Goal: Task Accomplishment & Management: Use online tool/utility

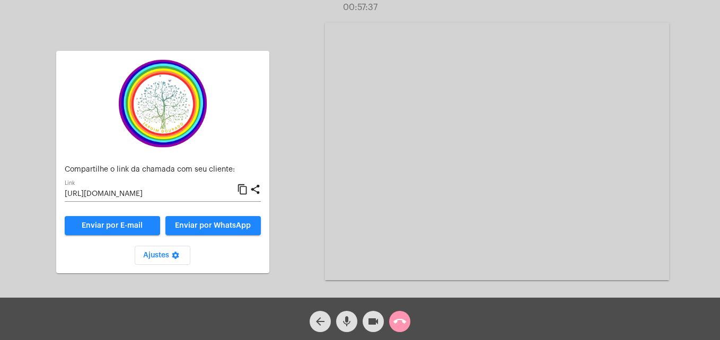
click at [413, 321] on div "arrow_back mic videocam call_end" at bounding box center [360, 319] width 720 height 42
click at [399, 316] on mat-icon "call_end" at bounding box center [399, 321] width 13 height 13
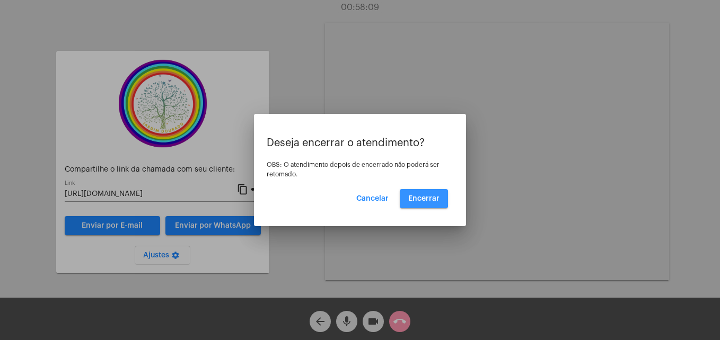
click at [415, 198] on span "Encerrar" at bounding box center [423, 198] width 31 height 7
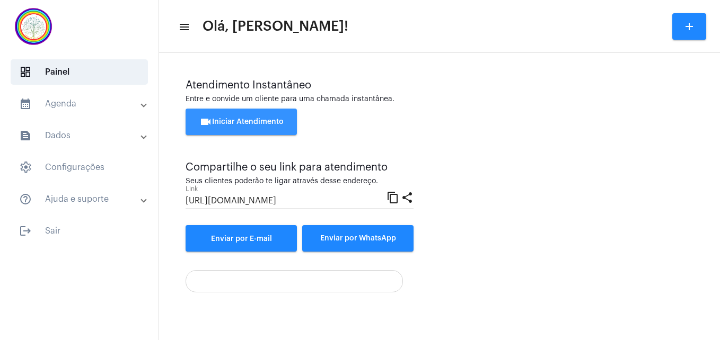
click at [262, 121] on span "videocam Iniciar Atendimento" at bounding box center [241, 121] width 84 height 7
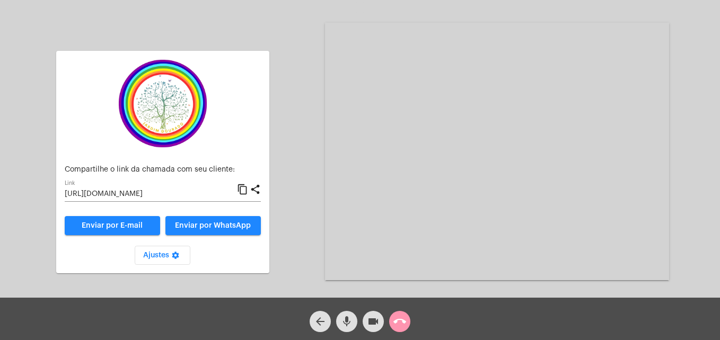
click at [244, 191] on mat-icon "content_copy" at bounding box center [242, 189] width 11 height 13
click at [401, 322] on mat-icon "call_end" at bounding box center [399, 321] width 13 height 13
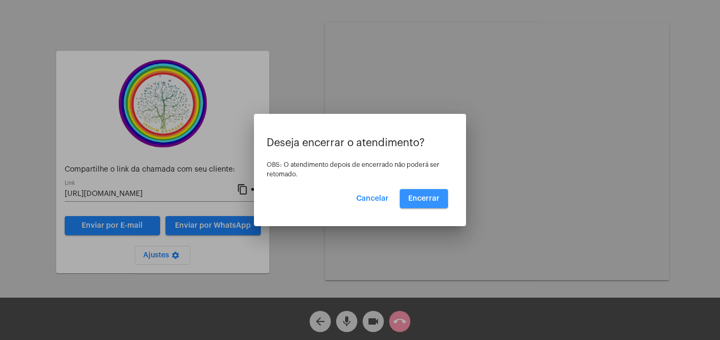
click at [411, 197] on span "Encerrar" at bounding box center [423, 198] width 31 height 7
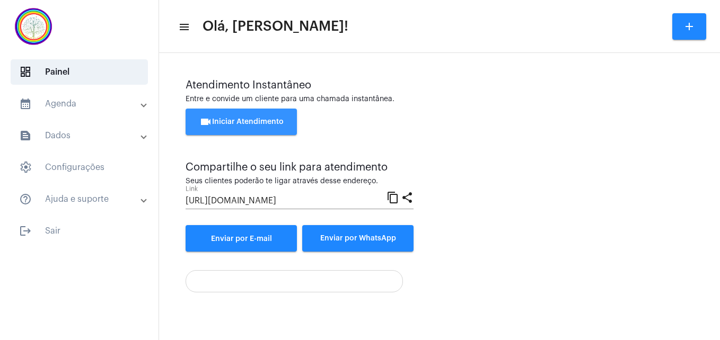
click at [231, 119] on span "videocam Iniciar Atendimento" at bounding box center [241, 121] width 84 height 7
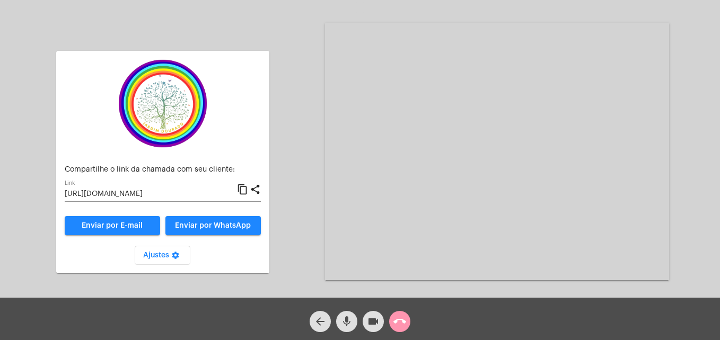
click at [241, 192] on mat-icon "content_copy" at bounding box center [242, 189] width 11 height 13
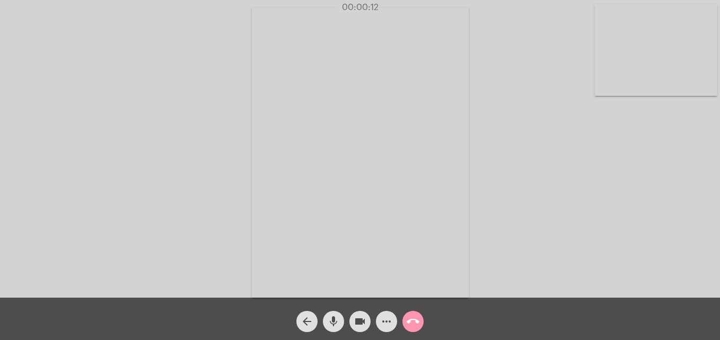
click at [612, 79] on video at bounding box center [656, 50] width 122 height 92
click at [295, 272] on video at bounding box center [456, 152] width 386 height 290
